Goal: Task Accomplishment & Management: Understand process/instructions

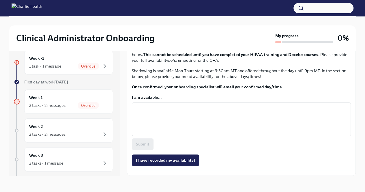
scroll to position [245, 0]
click at [48, 63] on div "1 task • 1 message" at bounding box center [45, 66] width 32 height 6
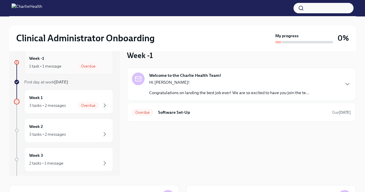
click at [72, 55] on div "Week -1 1 task • 1 message Overdue" at bounding box center [68, 62] width 79 height 14
click at [200, 97] on div "Welcome to the Charlie Health Team! Hi [PERSON_NAME]! Congratulations on landin…" at bounding box center [241, 83] width 229 height 33
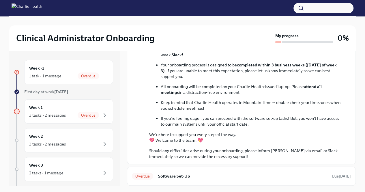
scroll to position [178, 0]
click at [69, 74] on div "1 task • 1 message Overdue" at bounding box center [68, 75] width 79 height 7
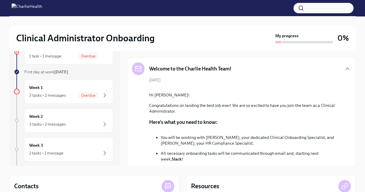
scroll to position [0, 0]
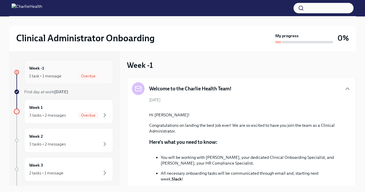
click at [50, 80] on div "Week -1 1 task • 1 message Overdue" at bounding box center [68, 72] width 89 height 24
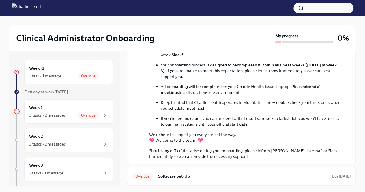
scroll to position [178, 0]
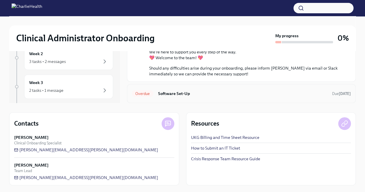
click at [175, 97] on div "Overdue Software Set-Up Due [DATE]" at bounding box center [241, 93] width 219 height 9
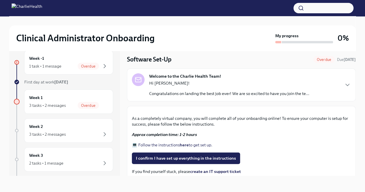
scroll to position [5, 0]
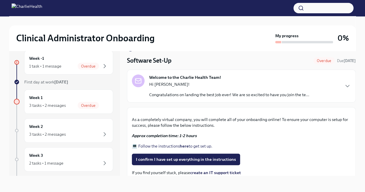
click at [176, 88] on div "Hi [PERSON_NAME]! Congratulations on landing the best job ever! We are so excit…" at bounding box center [229, 89] width 160 height 16
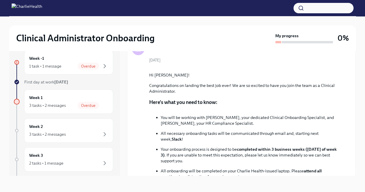
scroll to position [38, 0]
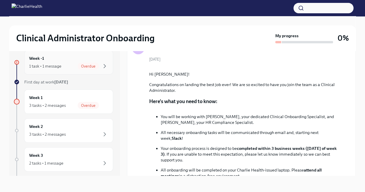
click at [52, 63] on div "1 task • 1 message" at bounding box center [45, 66] width 32 height 6
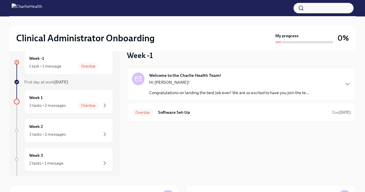
click at [52, 63] on div "1 task • 1 message" at bounding box center [45, 66] width 32 height 6
click at [197, 92] on p "Congratulations on landing the best job ever! We are so excited to have you joi…" at bounding box center [229, 93] width 160 height 6
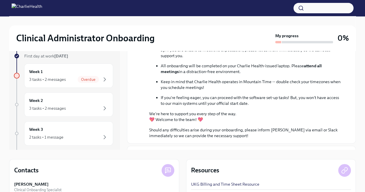
scroll to position [109, 0]
